Goal: Task Accomplishment & Management: Manage account settings

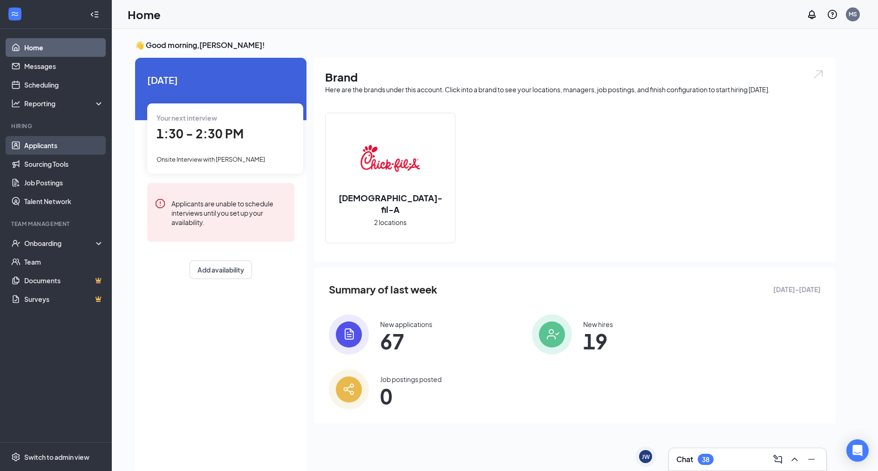
click at [48, 144] on link "Applicants" at bounding box center [64, 145] width 80 height 19
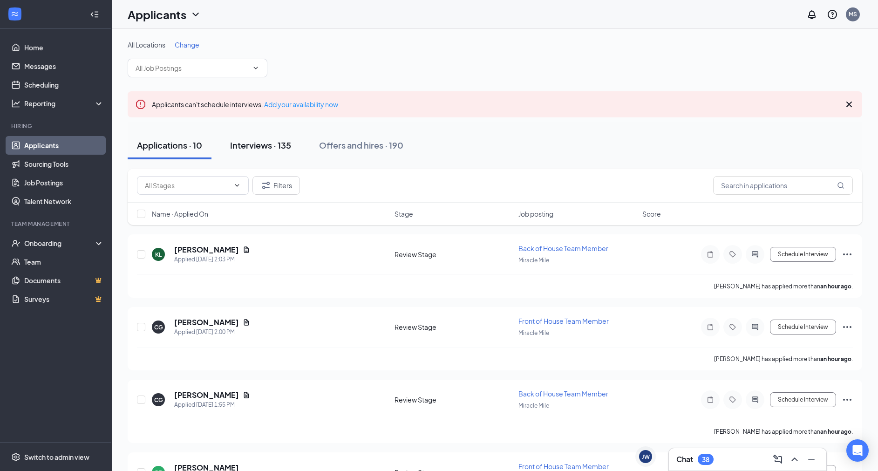
click at [252, 144] on div "Interviews · 135" at bounding box center [260, 145] width 61 height 12
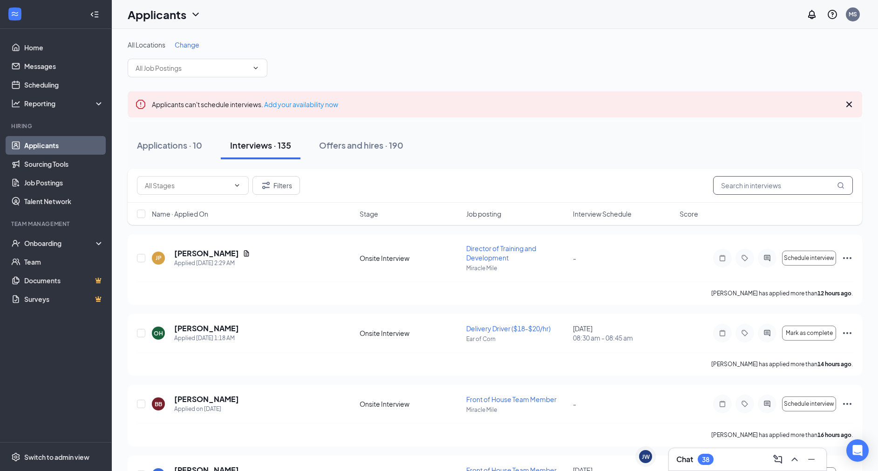
click at [751, 185] on input "text" at bounding box center [783, 185] width 140 height 19
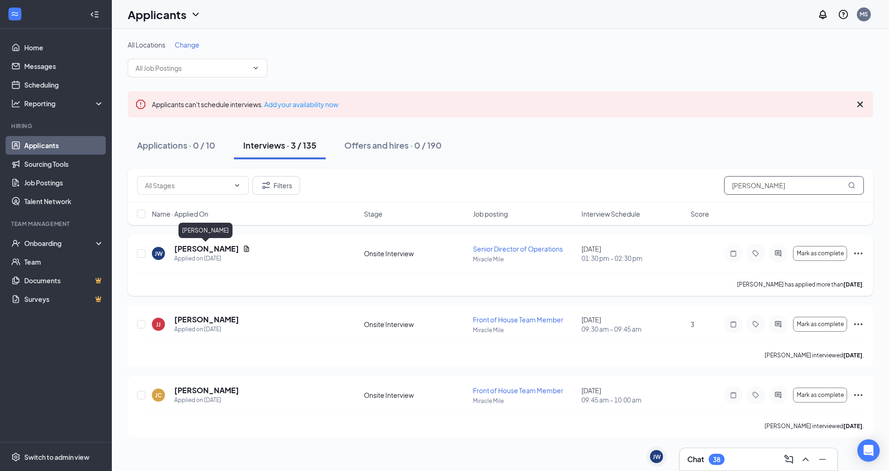
type input "[PERSON_NAME]"
click at [201, 247] on h5 "[PERSON_NAME]" at bounding box center [206, 249] width 65 height 10
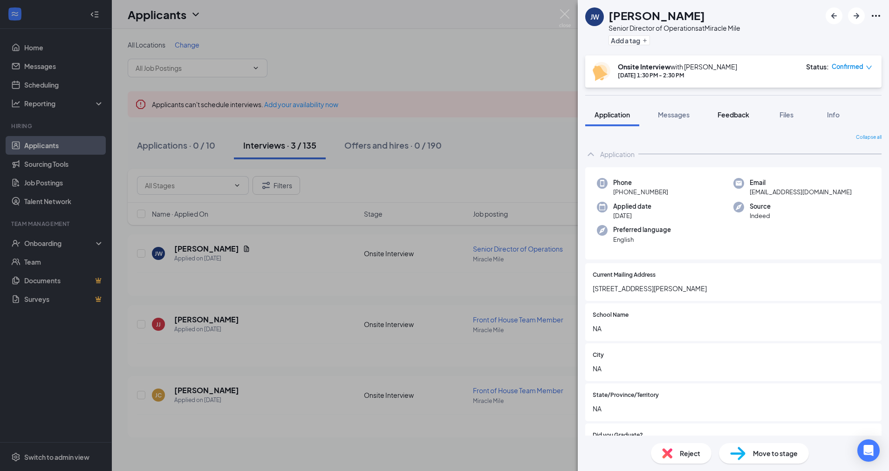
click at [733, 112] on span "Feedback" at bounding box center [733, 114] width 32 height 8
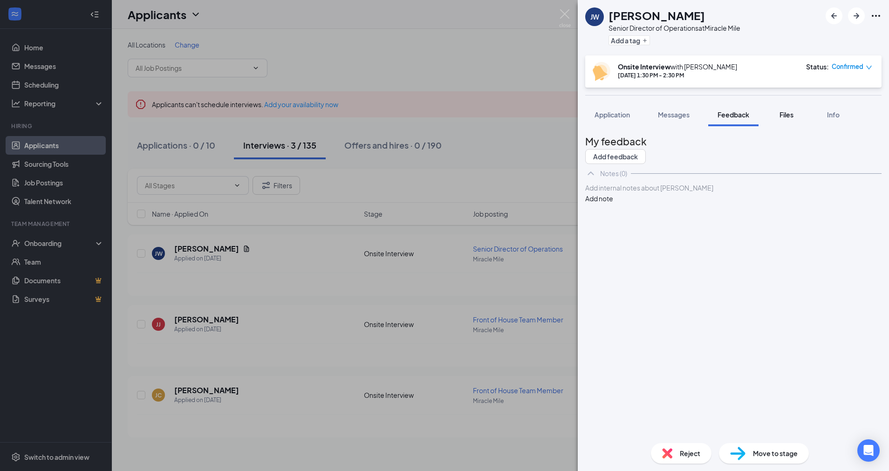
click at [792, 117] on span "Files" at bounding box center [786, 114] width 14 height 8
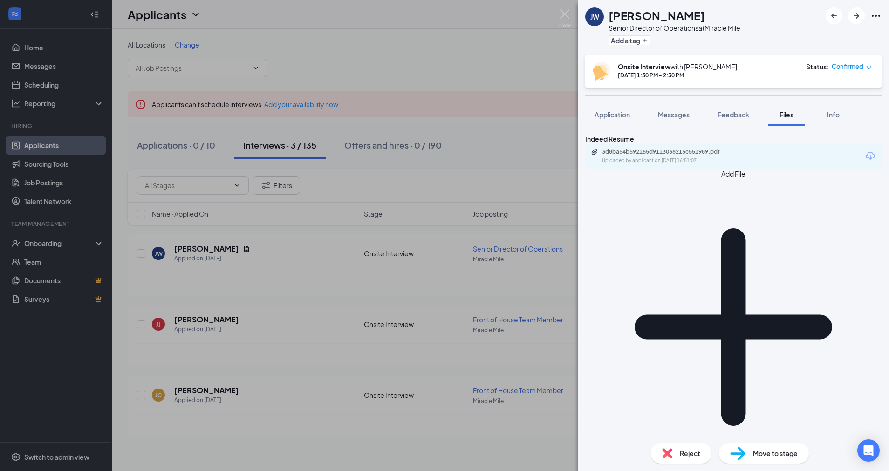
click at [617, 204] on button "Add File" at bounding box center [733, 322] width 296 height 306
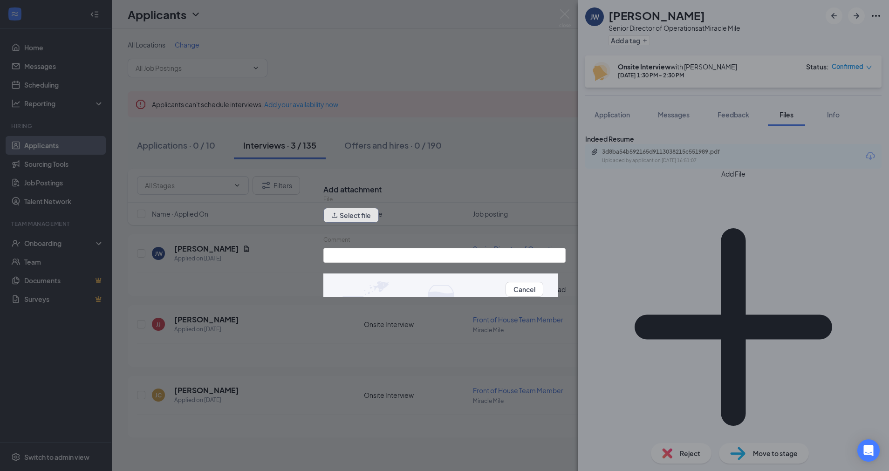
click at [372, 219] on button "Select file" at bounding box center [350, 215] width 55 height 15
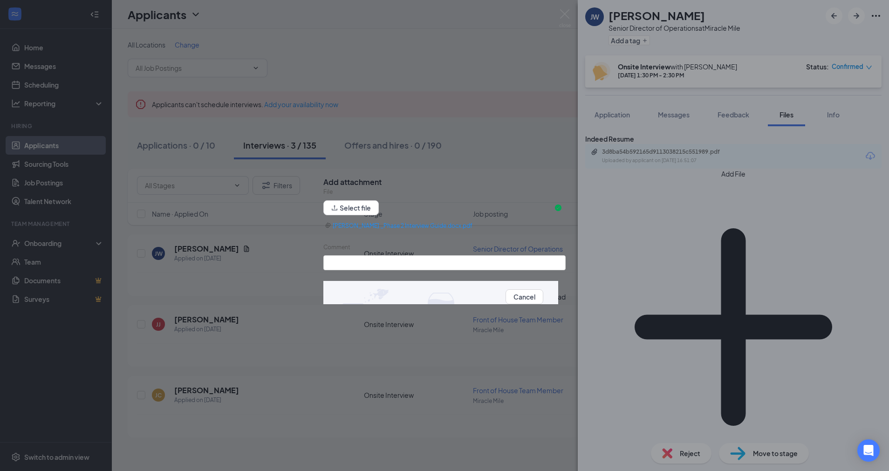
click at [543, 294] on button "Upload" at bounding box center [554, 297] width 22 height 10
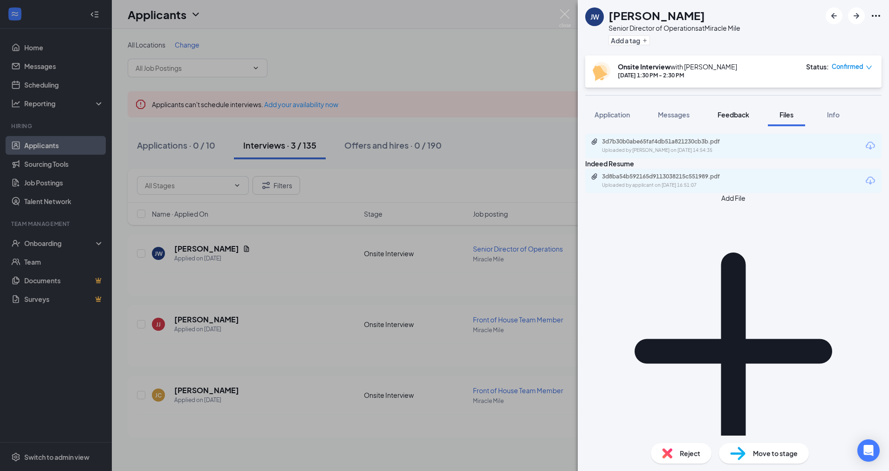
click at [727, 112] on span "Feedback" at bounding box center [733, 114] width 32 height 8
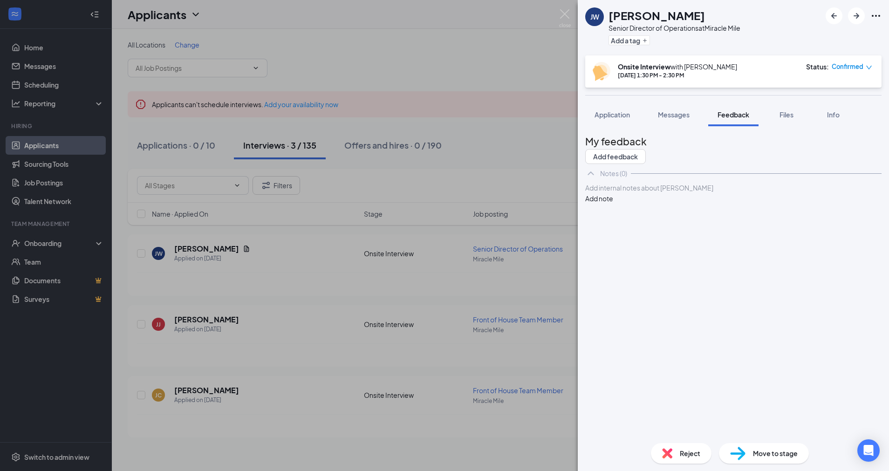
click at [613, 204] on button "Add note" at bounding box center [599, 198] width 28 height 10
click at [660, 193] on div at bounding box center [732, 188] width 295 height 10
click at [613, 204] on button "Add note" at bounding box center [599, 198] width 28 height 10
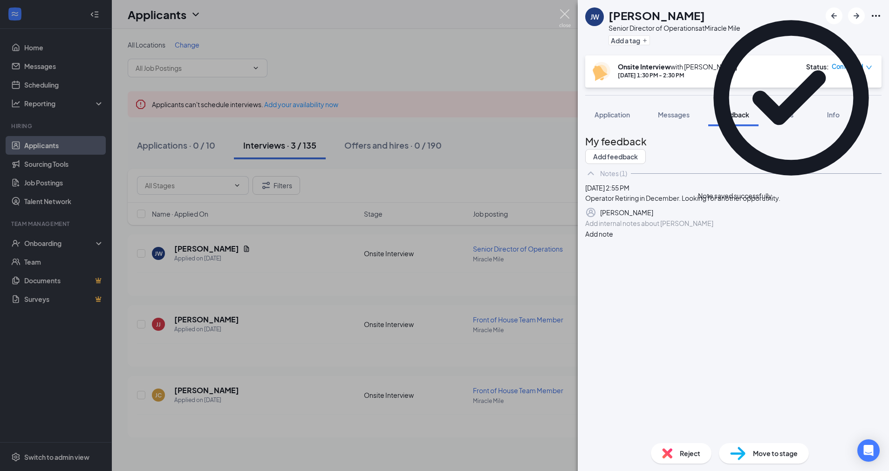
click at [560, 10] on img at bounding box center [565, 18] width 12 height 18
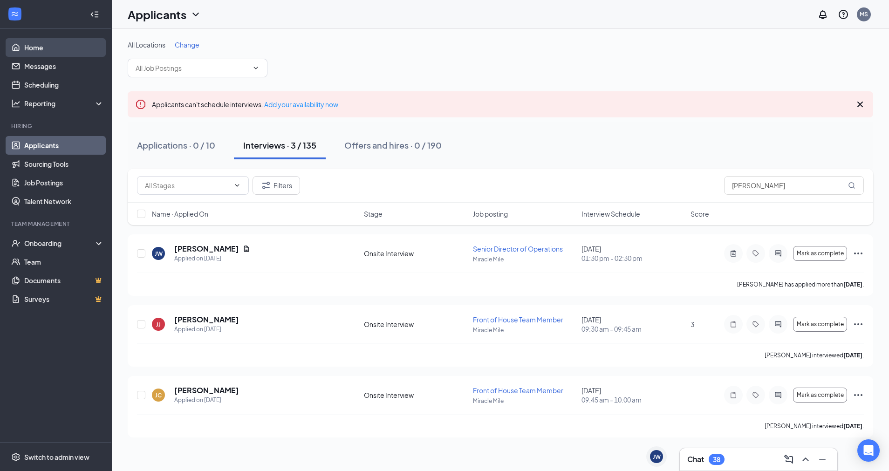
click at [39, 48] on link "Home" at bounding box center [64, 47] width 80 height 19
